Goal: Task Accomplishment & Management: Use online tool/utility

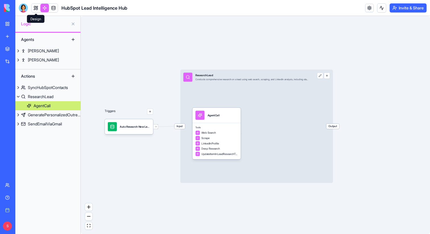
click at [36, 9] on link at bounding box center [36, 8] width 9 height 9
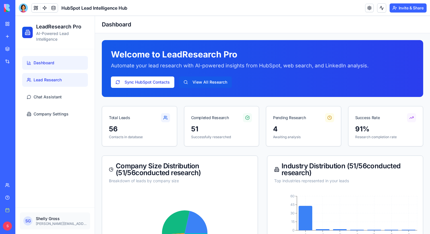
click at [53, 82] on span "Lead Research" at bounding box center [48, 80] width 28 height 6
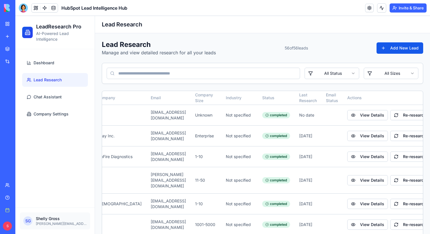
scroll to position [0, 98]
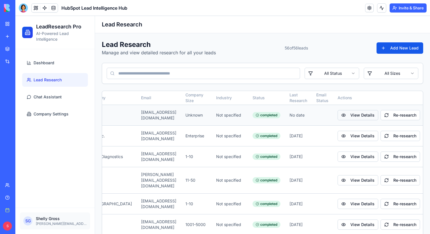
click at [353, 113] on button "View Details" at bounding box center [358, 115] width 41 height 10
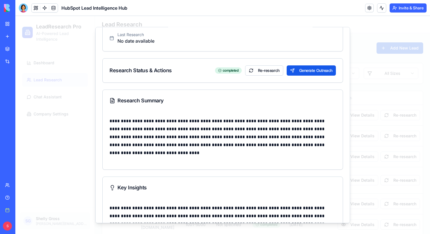
scroll to position [0, 0]
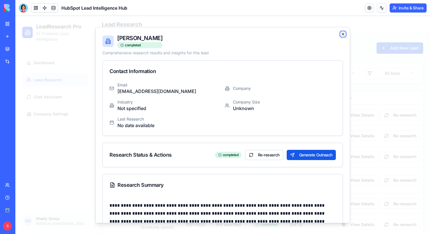
click at [342, 33] on icon "button" at bounding box center [343, 34] width 2 height 2
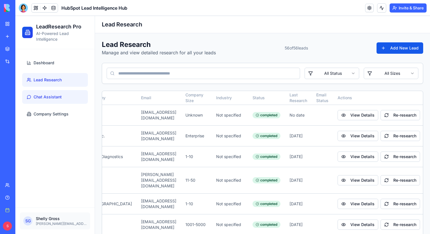
click at [54, 95] on span "Chat Assistant" at bounding box center [48, 97] width 28 height 6
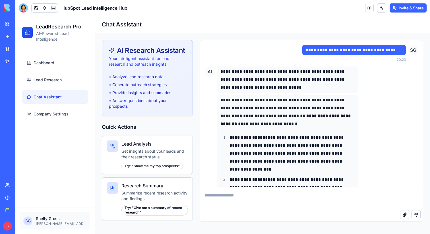
scroll to position [3674, 0]
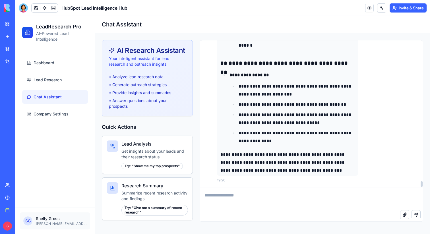
click at [230, 196] on textarea at bounding box center [311, 198] width 223 height 23
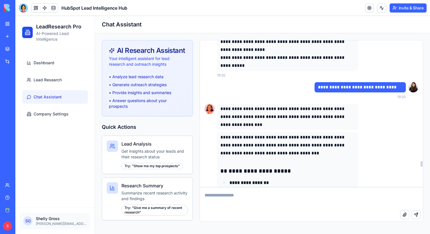
scroll to position [3147, 0]
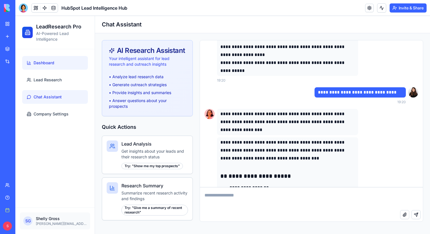
click at [47, 64] on span "Dashboard" at bounding box center [44, 63] width 21 height 6
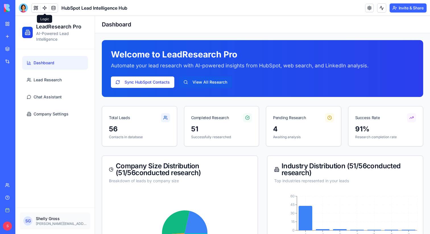
click at [44, 7] on link at bounding box center [44, 8] width 9 height 9
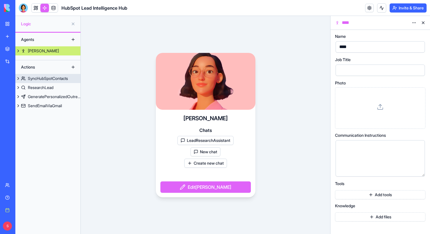
click at [44, 78] on div "SyncHubSpotContacts" at bounding box center [48, 79] width 40 height 6
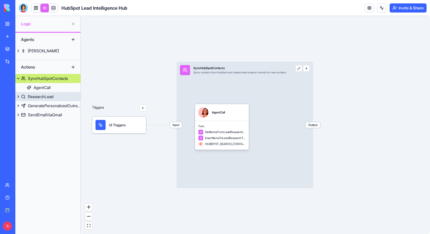
click at [34, 96] on div "ResearchLead" at bounding box center [41, 97] width 26 height 6
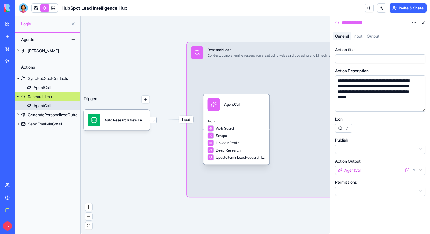
click at [242, 109] on div "AgentCall" at bounding box center [237, 104] width 58 height 13
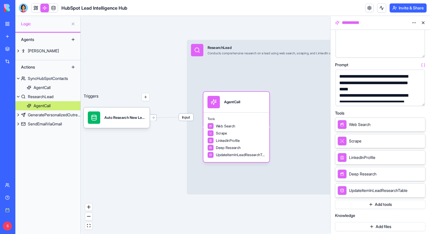
scroll to position [83, 0]
click at [418, 100] on button "button" at bounding box center [419, 100] width 9 height 9
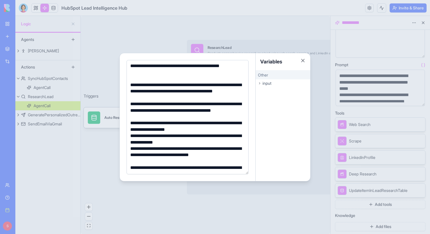
scroll to position [0, 0]
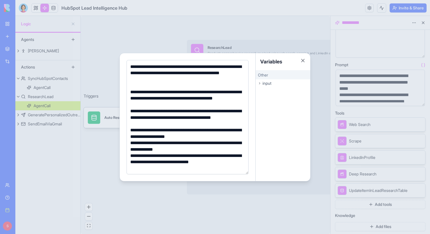
click at [177, 82] on div "**********" at bounding box center [187, 73] width 116 height 19
click at [302, 59] on button "Close" at bounding box center [303, 61] width 6 height 6
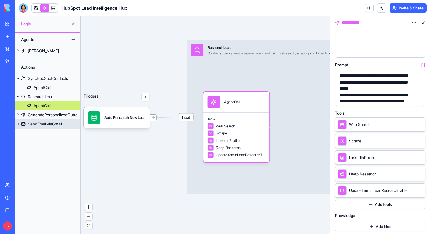
click at [45, 123] on div "SendEmailViaGmail" at bounding box center [45, 124] width 34 height 6
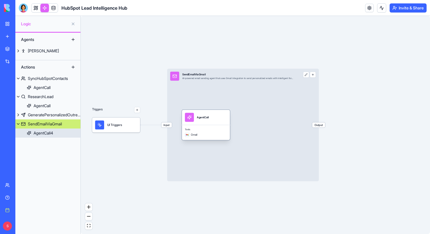
click at [214, 117] on div "AgentCall" at bounding box center [206, 117] width 42 height 9
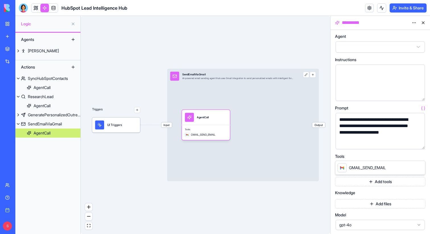
click at [420, 144] on button "button" at bounding box center [419, 143] width 9 height 9
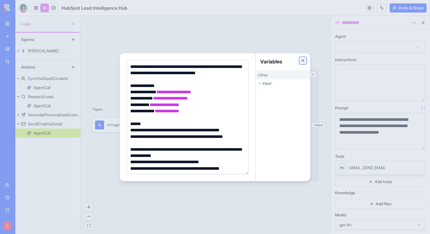
click at [303, 59] on button "Close" at bounding box center [303, 61] width 6 height 6
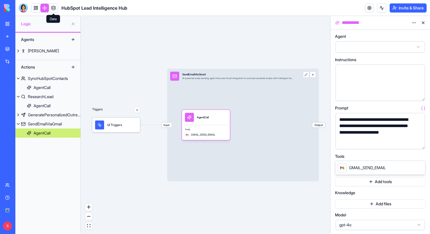
click at [53, 11] on link at bounding box center [53, 8] width 9 height 9
